Goal: Information Seeking & Learning: Check status

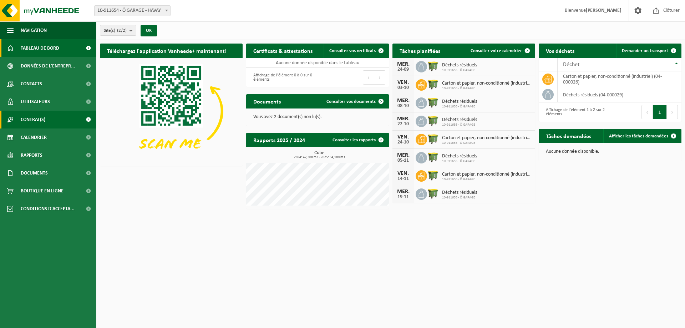
click at [46, 118] on link "Contrat(s)" at bounding box center [48, 120] width 96 height 18
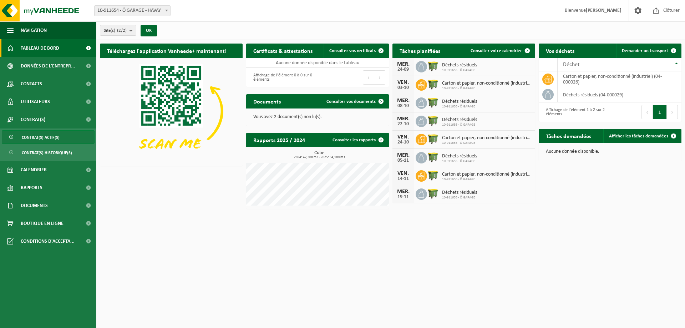
click at [70, 136] on link "Contrat(s) actif(s)" at bounding box center [48, 137] width 93 height 14
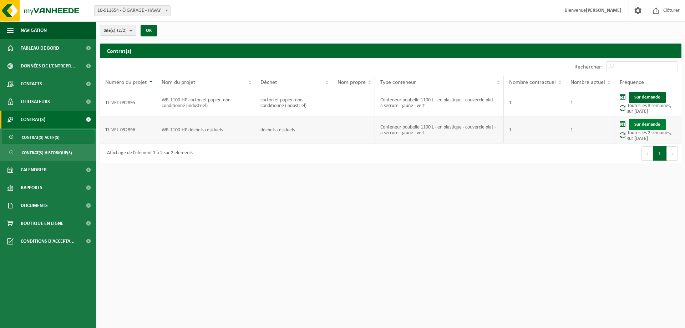
click at [644, 123] on link "Sur demande" at bounding box center [647, 124] width 37 height 11
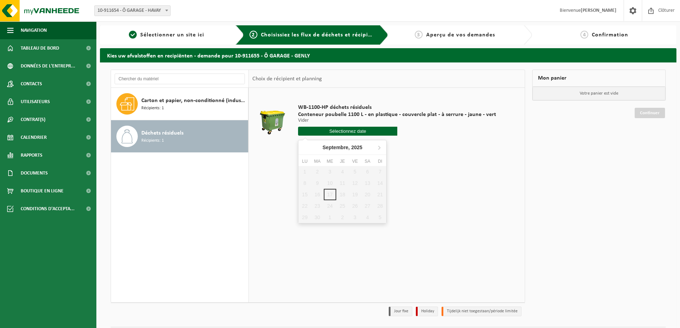
drag, startPoint x: 358, startPoint y: 134, endPoint x: 439, endPoint y: 142, distance: 81.4
click at [439, 142] on div "WB-1100-HP déchets résiduels Conteneur poubelle 1100 L - en plastique - couverc…" at bounding box center [396, 122] width 205 height 50
click at [441, 142] on div "WB-1100-HP déchets résiduels Conteneur poubelle 1100 L - en plastique - couverc…" at bounding box center [396, 122] width 205 height 50
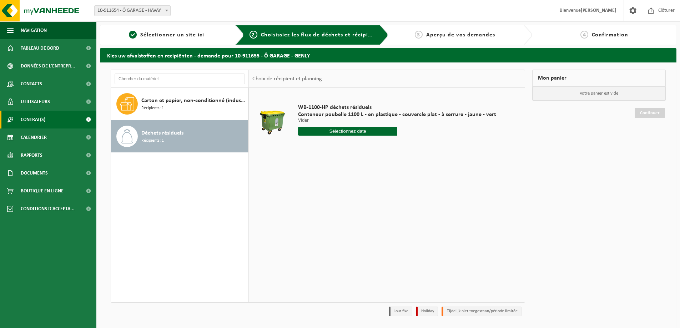
click at [40, 113] on span "Contrat(s)" at bounding box center [33, 120] width 25 height 18
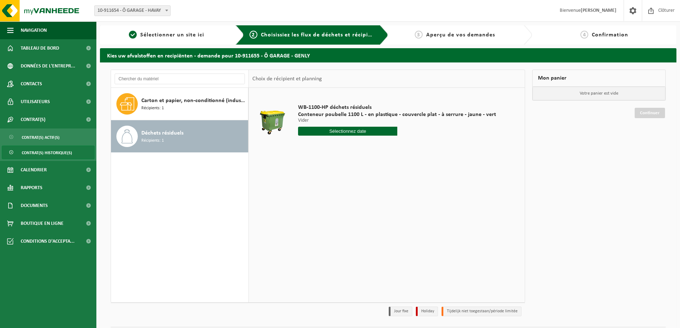
click at [55, 155] on span "Contrat(s) historique(s)" at bounding box center [47, 153] width 50 height 14
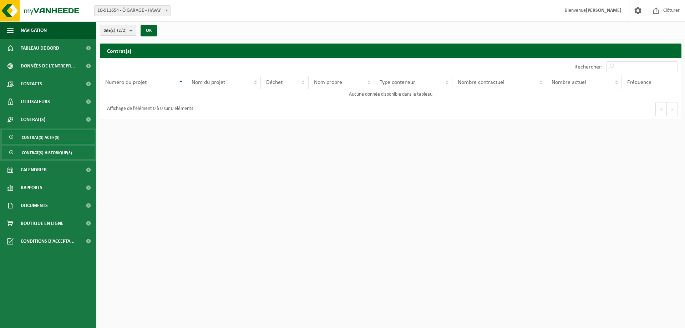
click at [47, 134] on span "Contrat(s) actif(s)" at bounding box center [41, 138] width 38 height 14
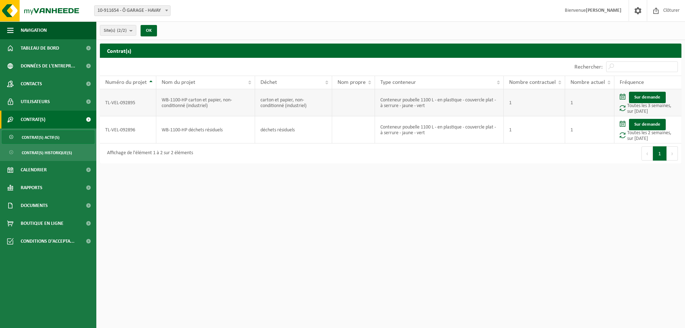
click at [516, 102] on td "1" at bounding box center [534, 102] width 61 height 27
click at [189, 128] on td "WB-1100-HP déchets résiduels" at bounding box center [205, 129] width 99 height 27
click at [185, 105] on td "WB-1100-HP carton et papier, non-conditionné (industriel)" at bounding box center [205, 102] width 99 height 27
click at [626, 109] on td "Sur demande Toutes les 3 semaines, sur vendredi" at bounding box center [647, 102] width 67 height 27
click at [40, 203] on span "Documents" at bounding box center [34, 206] width 27 height 18
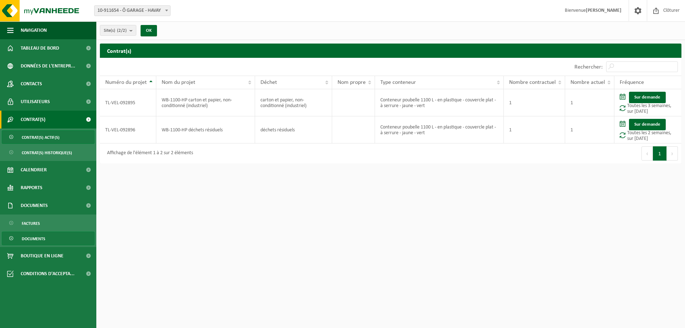
click at [33, 237] on span "Documents" at bounding box center [34, 239] width 24 height 14
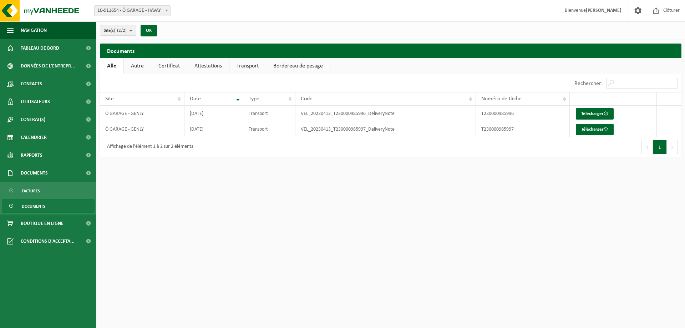
click at [133, 68] on link "Autre" at bounding box center [137, 66] width 27 height 16
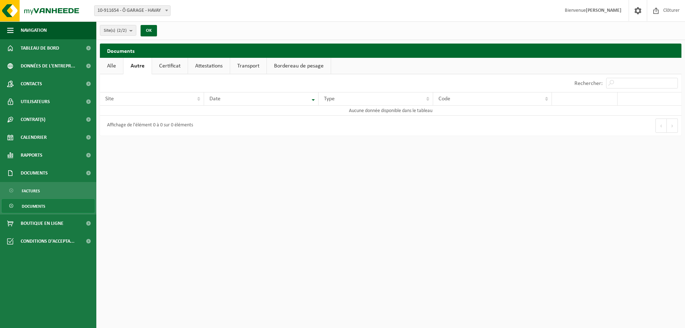
click at [165, 66] on link "Certificat" at bounding box center [170, 66] width 36 height 16
click at [209, 65] on link "Attestations" at bounding box center [208, 66] width 42 height 16
click at [247, 68] on link "Transport" at bounding box center [249, 66] width 36 height 16
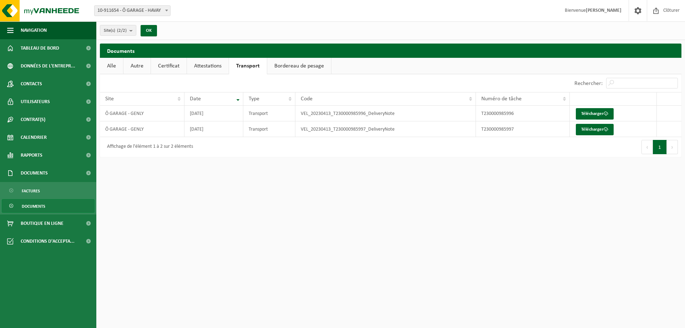
click at [297, 67] on link "Bordereau de pesage" at bounding box center [299, 66] width 64 height 16
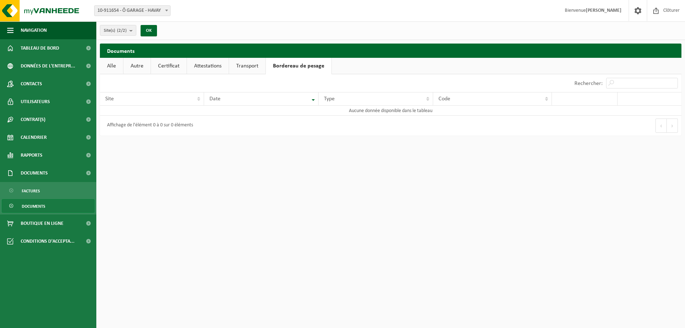
click at [116, 63] on link "Alle" at bounding box center [111, 66] width 23 height 16
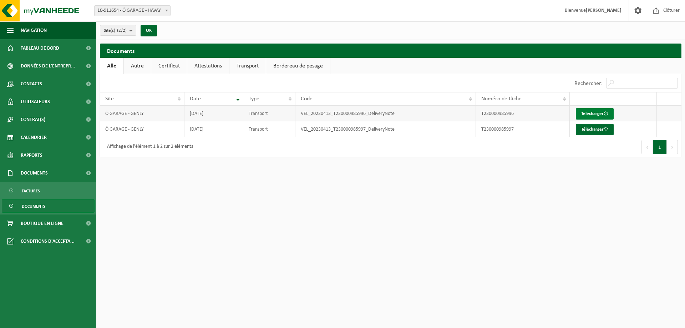
click at [592, 111] on link "Télécharger" at bounding box center [595, 113] width 38 height 11
click at [588, 132] on link "Télécharger" at bounding box center [595, 129] width 38 height 11
click at [42, 102] on span "Utilisateurs" at bounding box center [35, 102] width 29 height 18
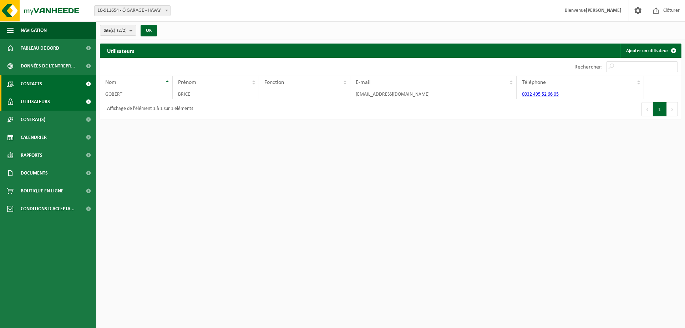
click at [47, 80] on link "Contacts" at bounding box center [48, 84] width 96 height 18
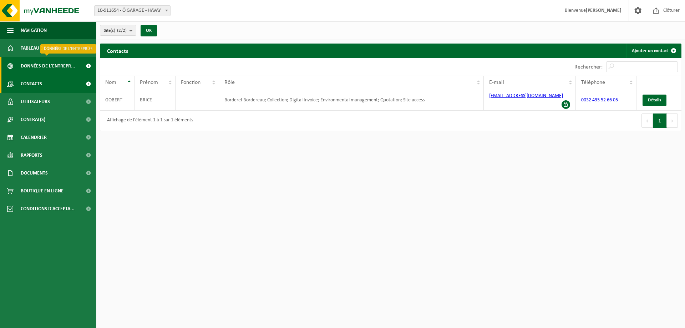
click at [63, 66] on span "Données de l'entrepr..." at bounding box center [48, 66] width 55 height 18
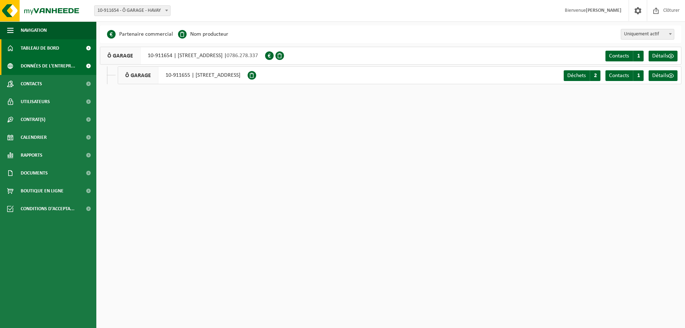
click at [44, 49] on span "Tableau de bord" at bounding box center [40, 48] width 39 height 18
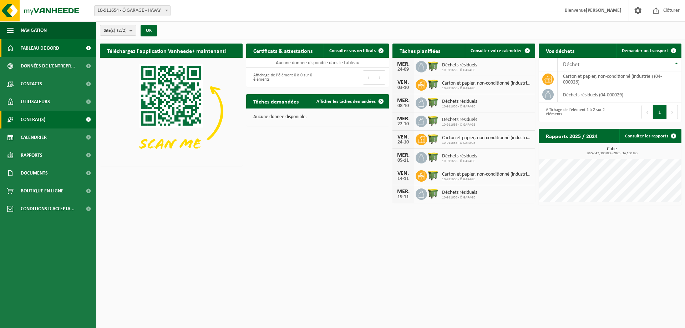
click at [39, 117] on span "Contrat(s)" at bounding box center [33, 120] width 25 height 18
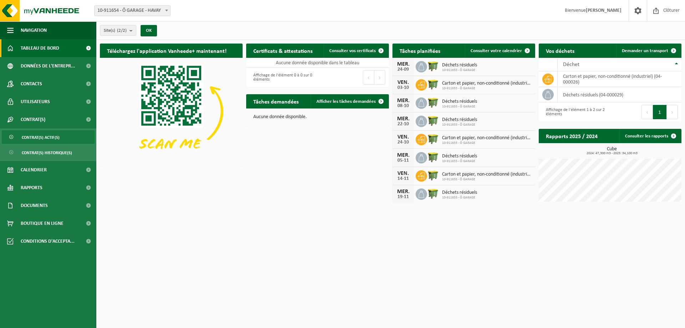
click at [47, 139] on span "Contrat(s) actif(s)" at bounding box center [41, 138] width 38 height 14
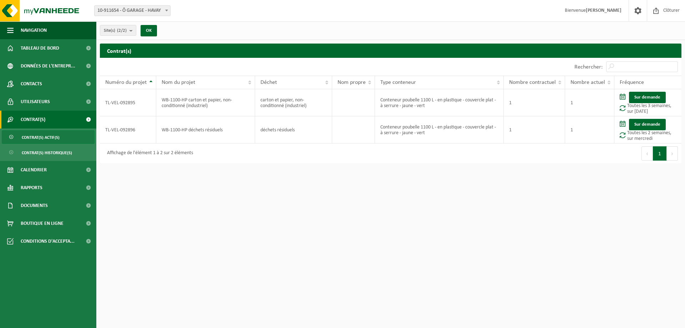
click at [10, 137] on span at bounding box center [12, 138] width 6 height 14
drag, startPoint x: 0, startPoint y: 0, endPoint x: 10, endPoint y: 137, distance: 137.4
click at [10, 137] on span at bounding box center [12, 138] width 6 height 14
click at [44, 242] on span "Conditions d'accepta..." at bounding box center [48, 241] width 54 height 18
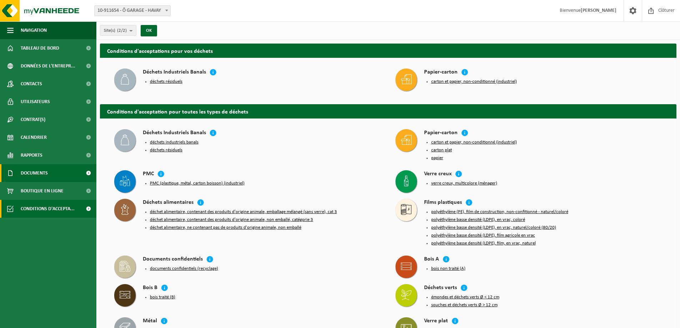
click at [21, 178] on span "Documents" at bounding box center [34, 173] width 27 height 18
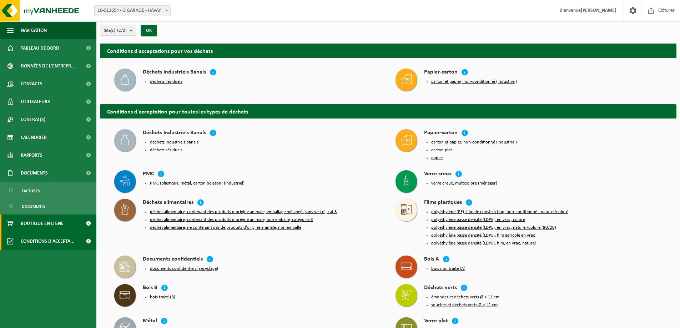
click at [41, 227] on span "Boutique en ligne" at bounding box center [42, 223] width 43 height 18
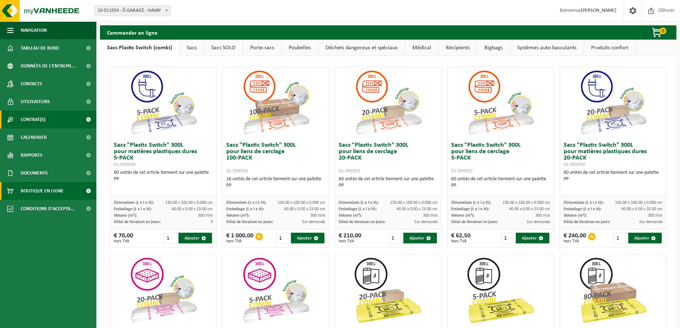
click at [30, 121] on span "Contrat(s)" at bounding box center [33, 120] width 25 height 18
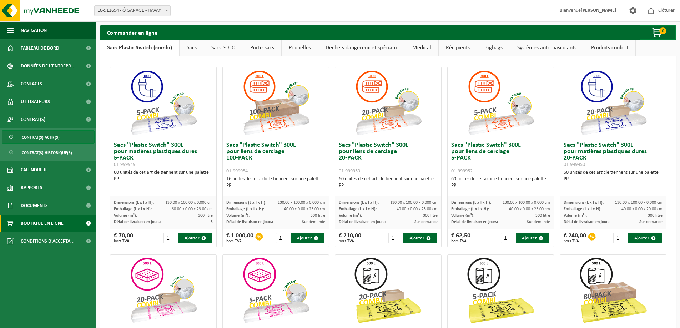
click at [37, 141] on span "Contrat(s) actif(s)" at bounding box center [41, 138] width 38 height 14
